Goal: Task Accomplishment & Management: Manage account settings

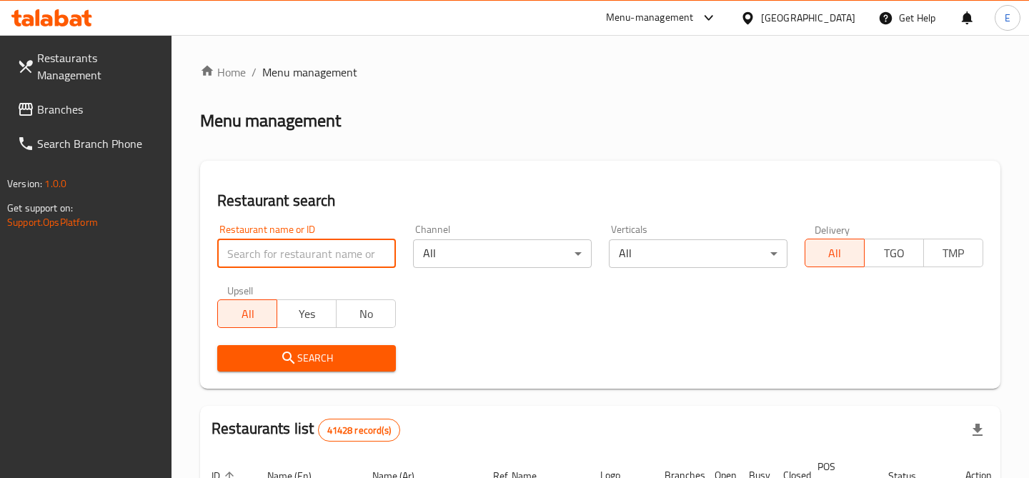
click at [347, 245] on input "search" at bounding box center [306, 253] width 179 height 29
paste input "693945"
type input "693945"
click button "Search" at bounding box center [306, 358] width 179 height 26
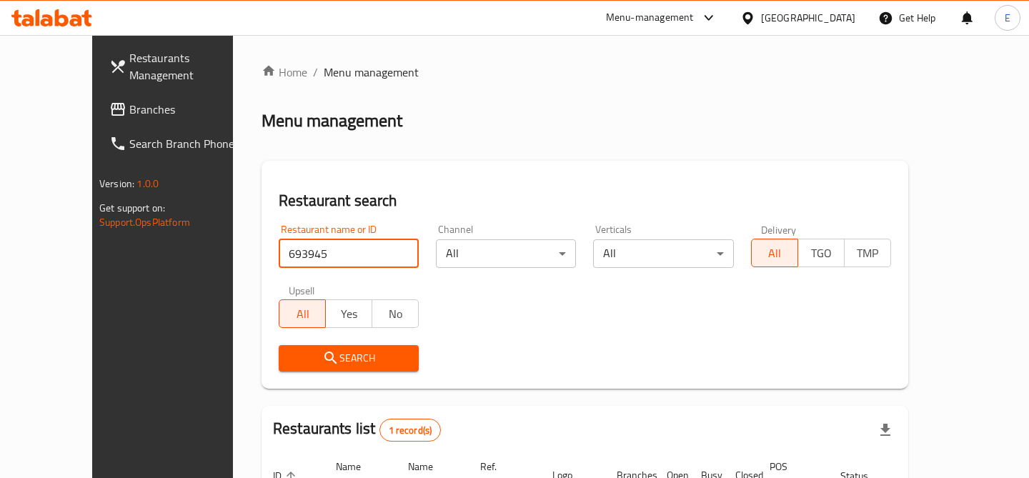
scroll to position [132, 0]
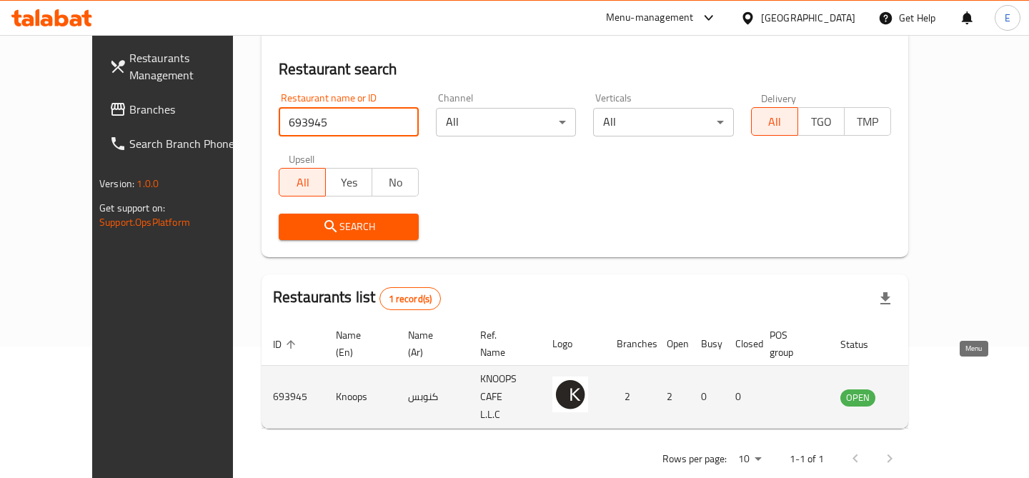
click at [932, 392] on icon "enhanced table" at bounding box center [924, 398] width 16 height 12
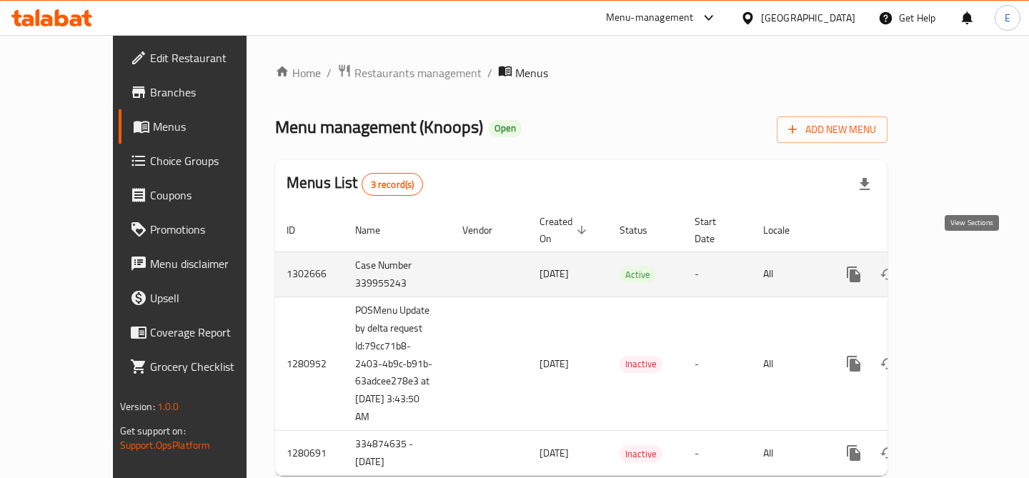
click at [962, 262] on link "enhanced table" at bounding box center [957, 274] width 34 height 34
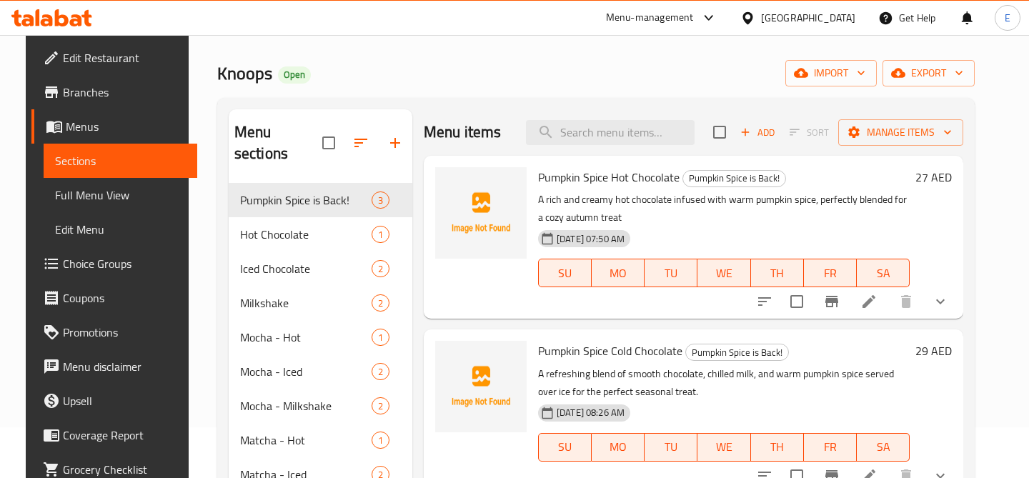
scroll to position [81, 0]
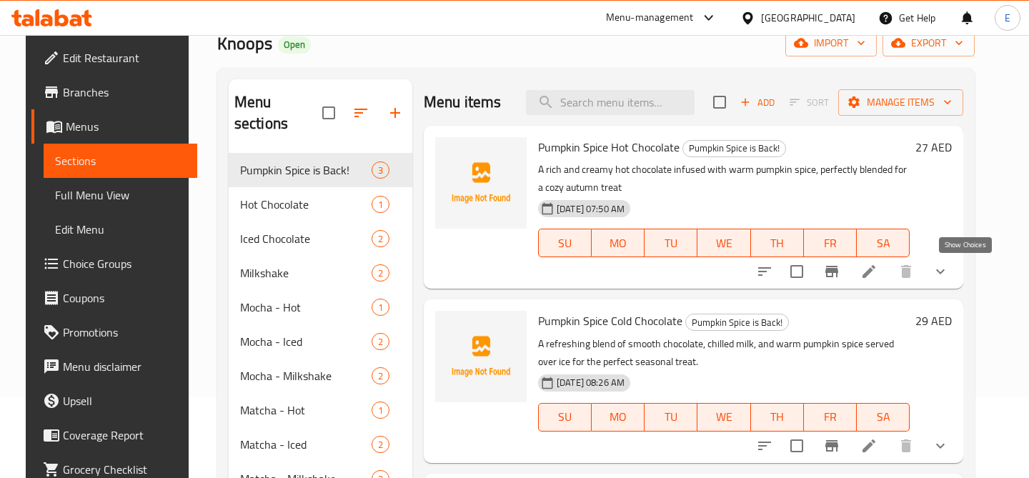
click at [949, 267] on icon "show more" at bounding box center [940, 271] width 17 height 17
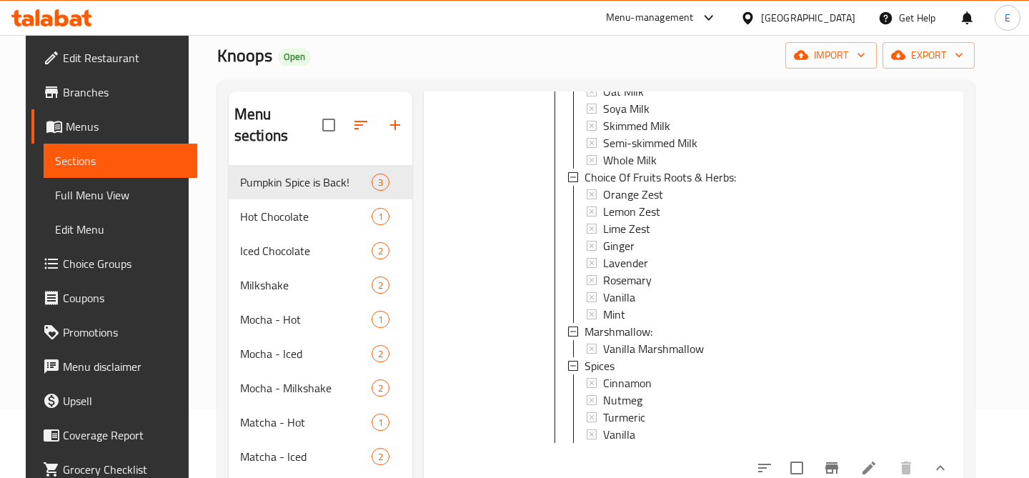
scroll to position [831, 0]
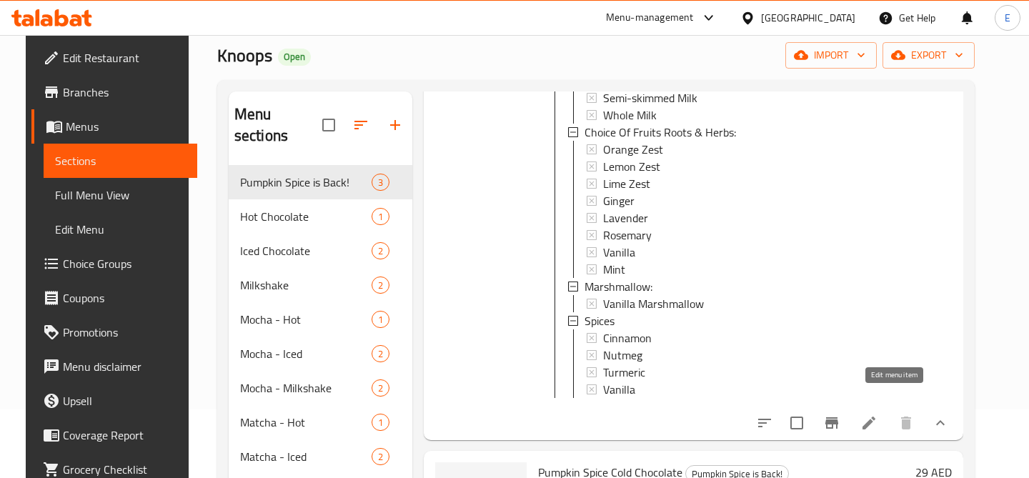
click at [875, 417] on icon at bounding box center [869, 423] width 13 height 13
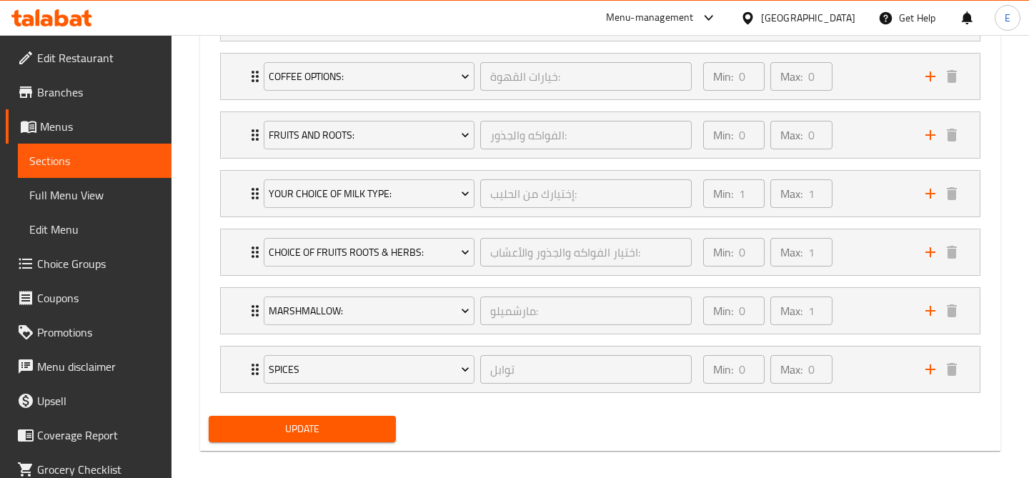
scroll to position [1024, 0]
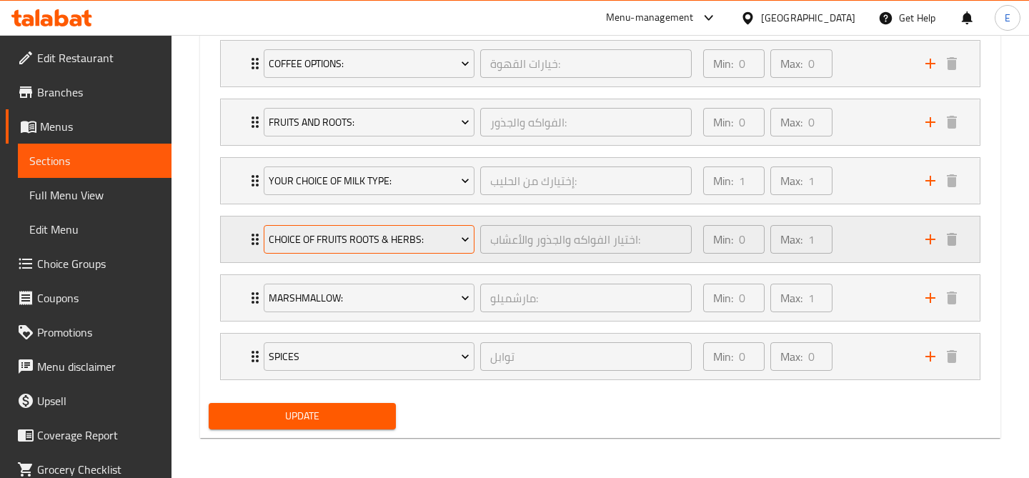
click at [439, 242] on span "Choice Of Fruits Roots & Herbs:" at bounding box center [369, 240] width 201 height 18
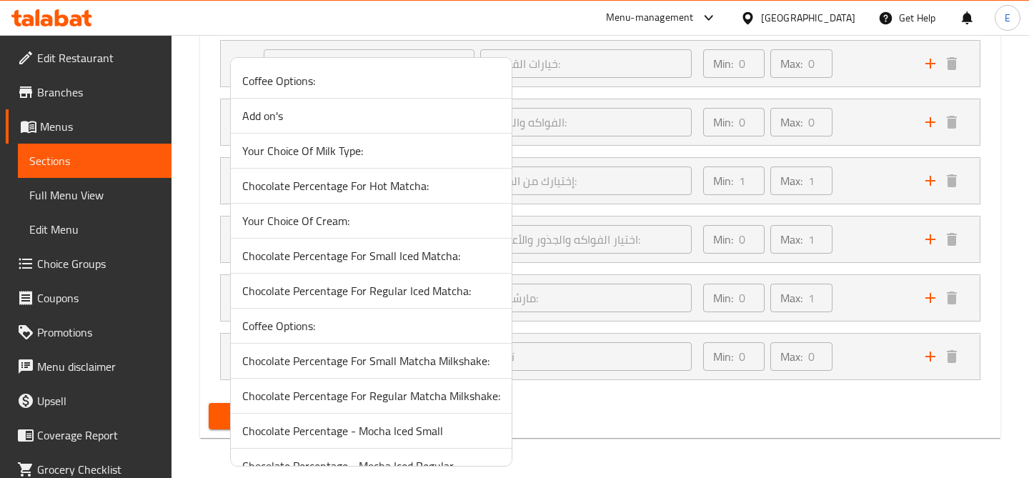
click at [193, 227] on div at bounding box center [514, 239] width 1029 height 478
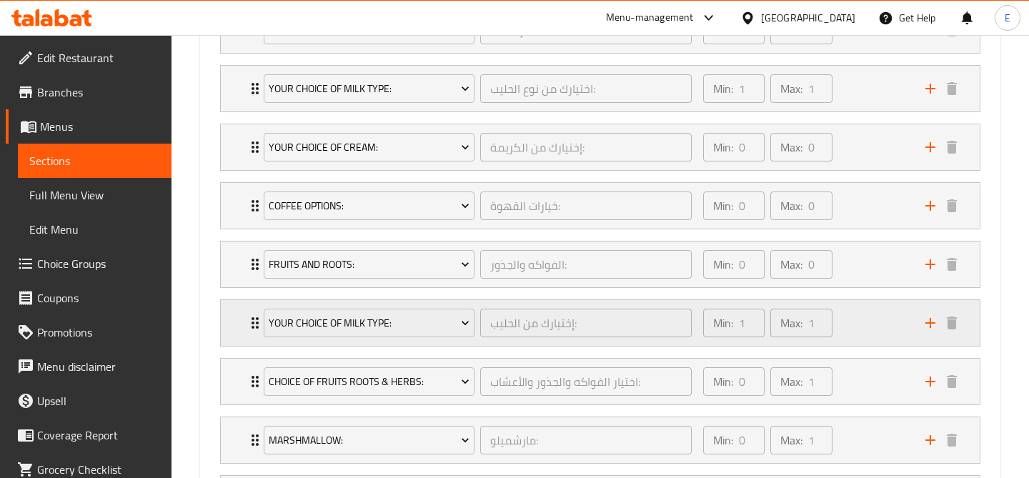
scroll to position [867, 0]
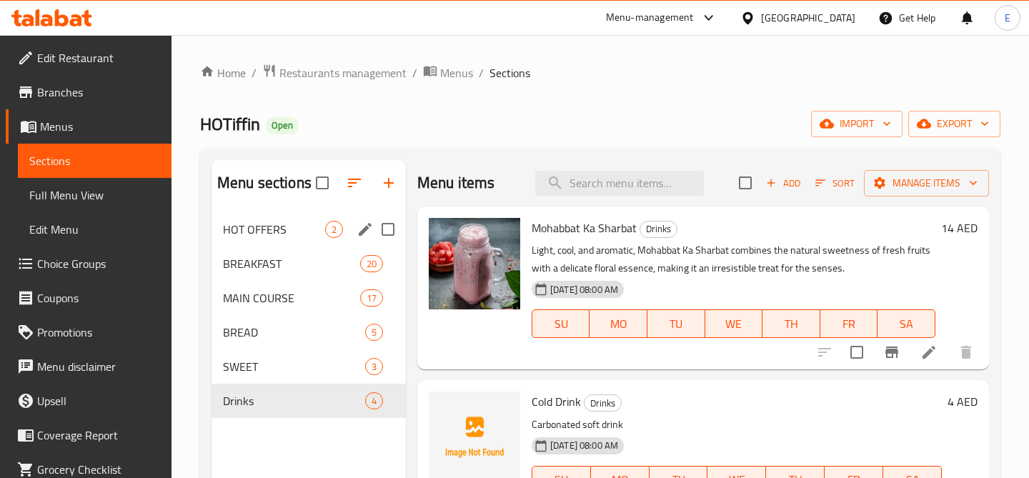
click at [306, 227] on span "HOT OFFERS" at bounding box center [274, 229] width 102 height 17
